Goal: Use online tool/utility: Utilize a website feature to perform a specific function

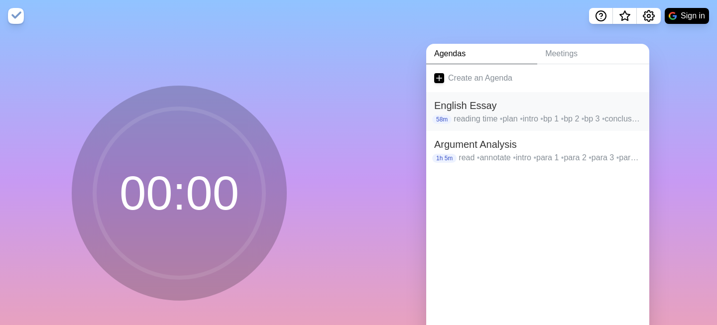
click at [489, 124] on p "reading time • plan • intro • bp 1 • bp 2 • bp 3 • conclusion" at bounding box center [548, 119] width 188 height 12
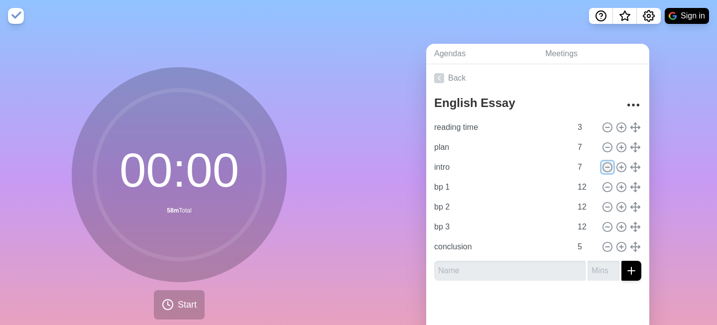
click at [605, 172] on icon at bounding box center [607, 167] width 11 height 11
type input "bp 1"
type input "12"
type input "bp 2"
type input "bp 3"
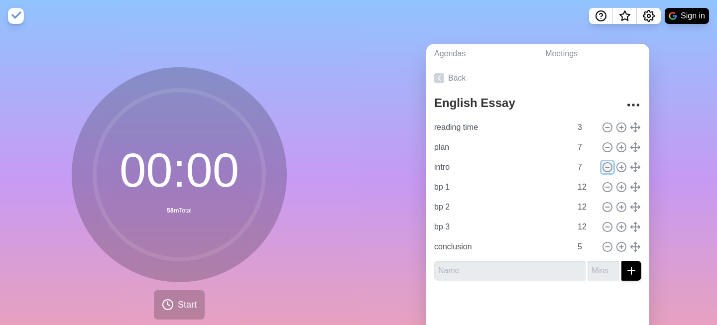
type input "conclusion"
type input "5"
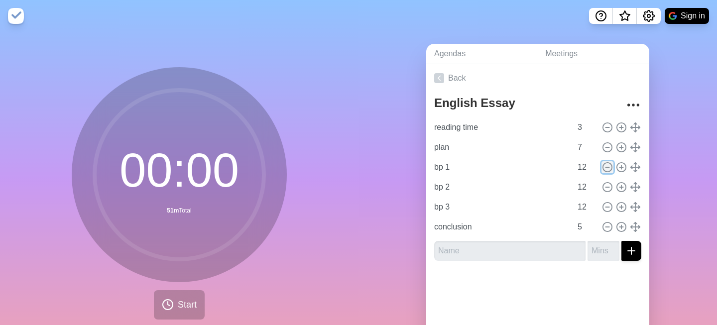
click at [605, 172] on icon at bounding box center [607, 167] width 11 height 11
type input "bp 2"
type input "bp 3"
type input "conclusion"
type input "5"
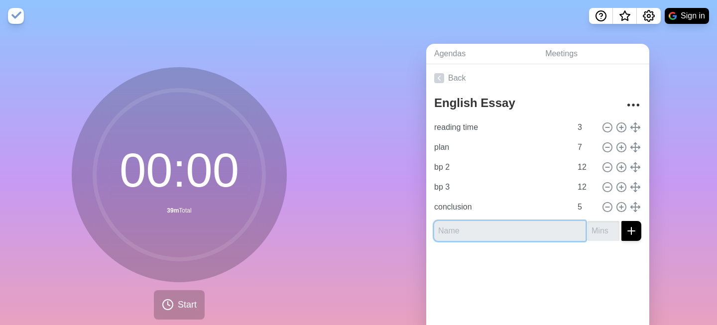
click at [533, 231] on input "text" at bounding box center [509, 231] width 151 height 20
type input "bp 1"
click at [606, 229] on input "number" at bounding box center [604, 231] width 32 height 20
type input "12"
click at [629, 235] on icon "submit" at bounding box center [631, 231] width 12 height 12
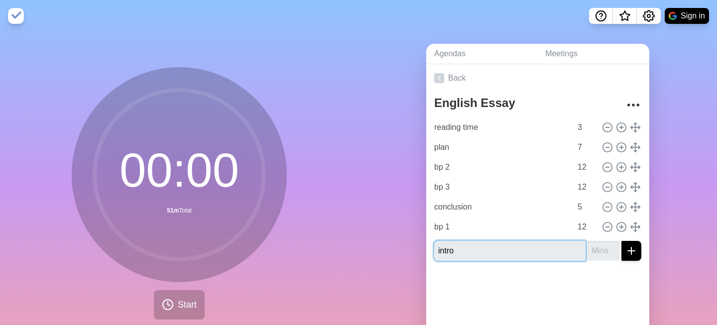
type input "intro"
click at [595, 252] on input "number" at bounding box center [604, 251] width 32 height 20
type input "5"
click at [630, 248] on icon "submit" at bounding box center [631, 251] width 12 height 12
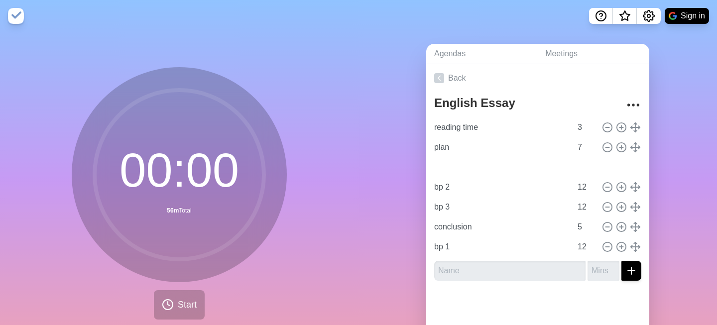
type input "intro"
type input "5"
type input "bp 2"
type input "bp 3"
type input "12"
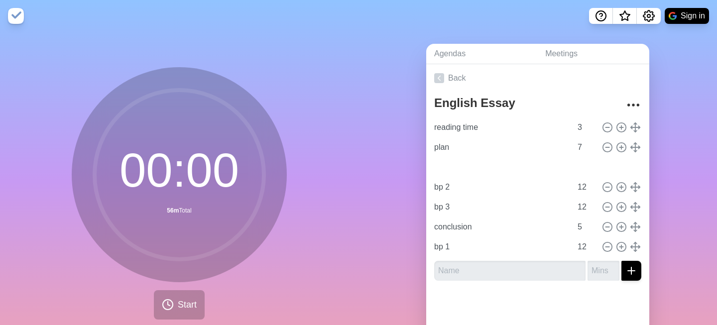
type input "conclusion"
type input "5"
type input "bp 1"
type input "12"
type input "bp 1"
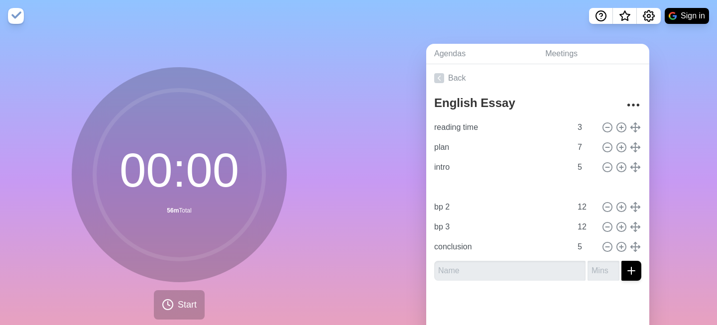
type input "bp 2"
type input "bp 3"
type input "12"
type input "conclusion"
type input "5"
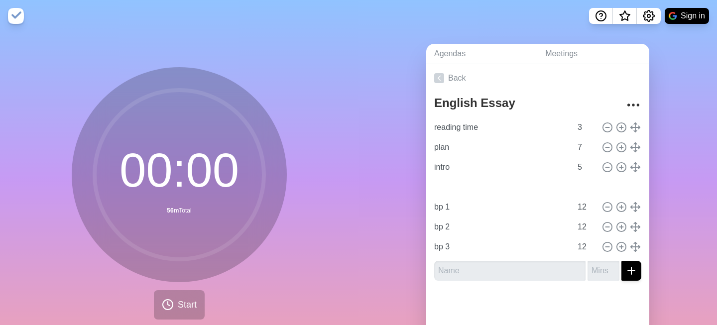
drag, startPoint x: 635, startPoint y: 242, endPoint x: 636, endPoint y: 180, distance: 61.8
click at [605, 242] on icon at bounding box center [607, 247] width 11 height 11
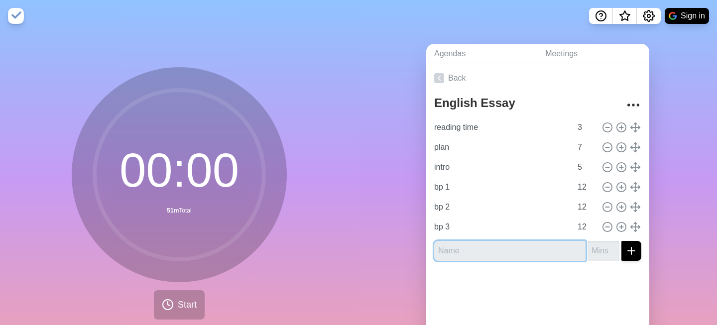
click at [553, 247] on input "text" at bounding box center [509, 251] width 151 height 20
type input "conclusion"
click at [595, 253] on input "number" at bounding box center [604, 251] width 32 height 20
click at [613, 248] on input "1" at bounding box center [604, 251] width 32 height 20
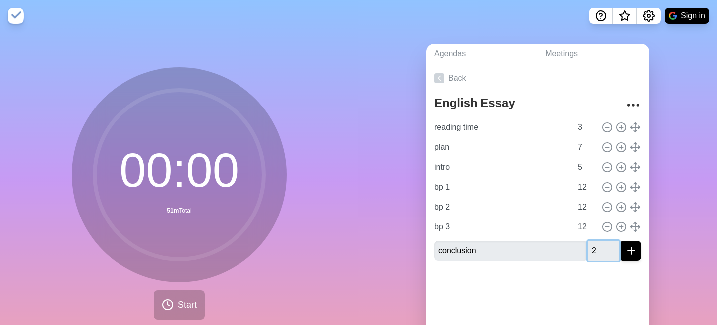
click at [613, 248] on input "2" at bounding box center [604, 251] width 32 height 20
type input "3"
click at [613, 248] on input "3" at bounding box center [604, 251] width 32 height 20
click at [631, 251] on line "submit" at bounding box center [631, 250] width 0 height 7
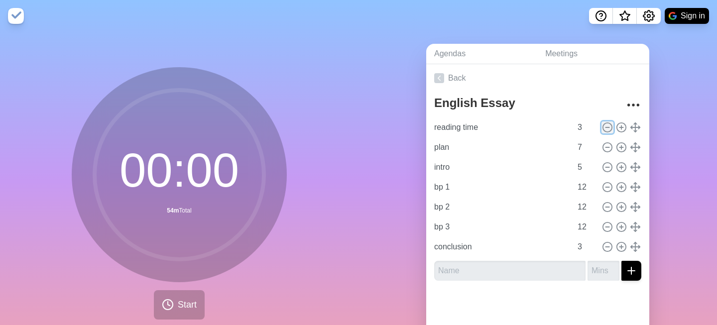
click at [611, 123] on circle at bounding box center [607, 127] width 9 height 9
type input "plan"
type input "7"
type input "intro"
type input "5"
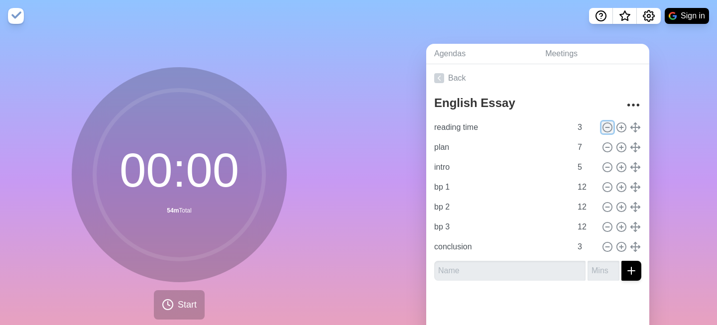
type input "bp 1"
type input "12"
type input "bp 2"
type input "bp 3"
type input "conclusion"
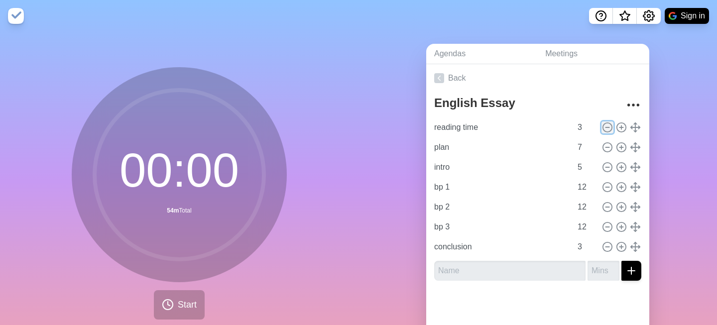
type input "3"
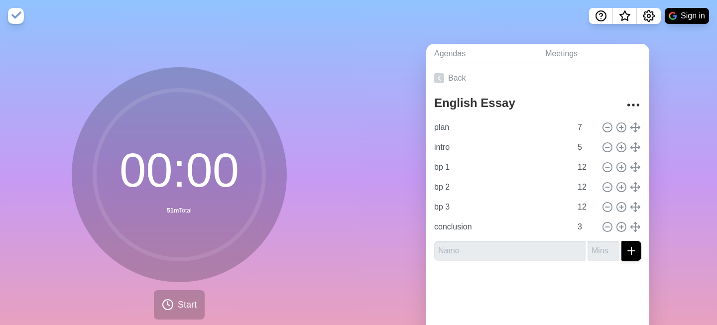
click at [322, 222] on div "00 : 00 51m Total Start" at bounding box center [179, 197] width 359 height 331
click at [192, 297] on button "Start" at bounding box center [179, 304] width 51 height 29
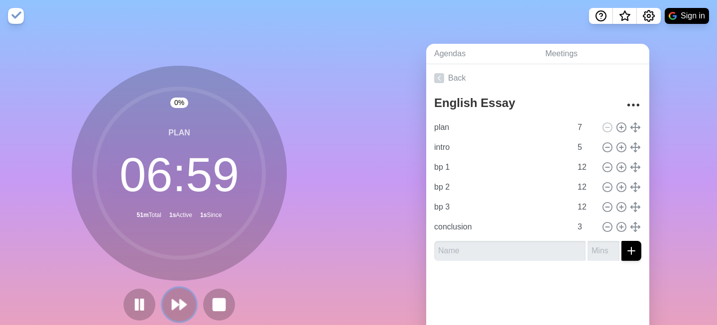
click at [185, 304] on polygon at bounding box center [183, 305] width 6 height 10
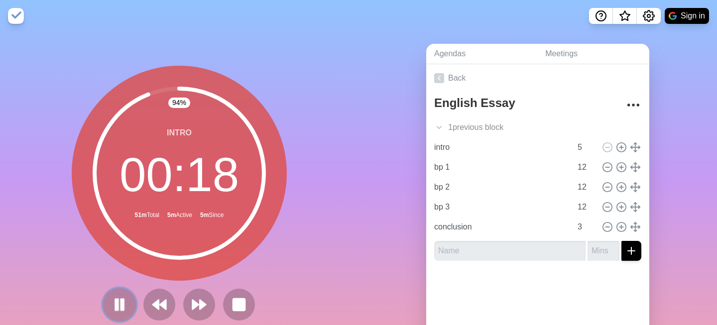
click at [127, 302] on icon at bounding box center [119, 304] width 17 height 17
